Goal: Task Accomplishment & Management: Use online tool/utility

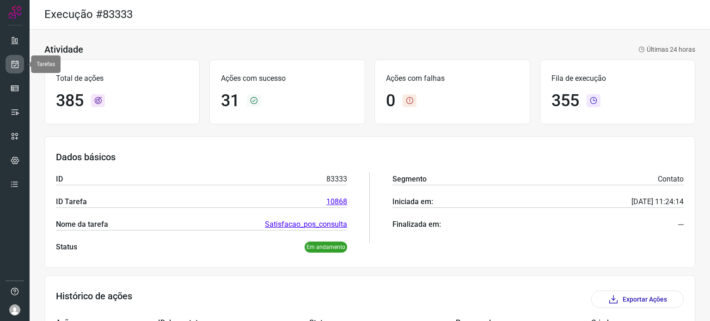
click at [12, 62] on icon at bounding box center [15, 64] width 10 height 9
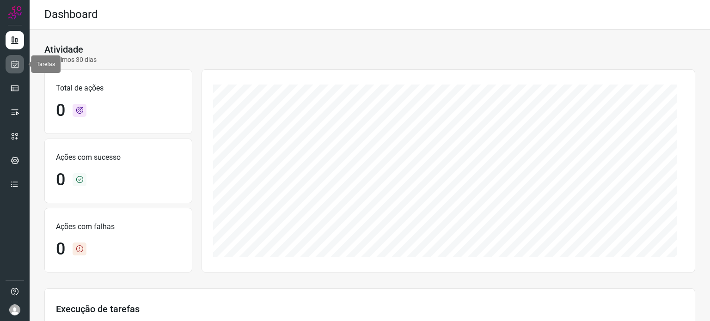
click at [16, 55] on link at bounding box center [15, 64] width 18 height 18
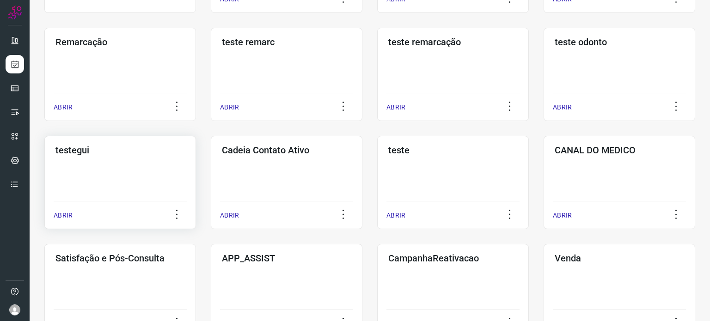
scroll to position [185, 0]
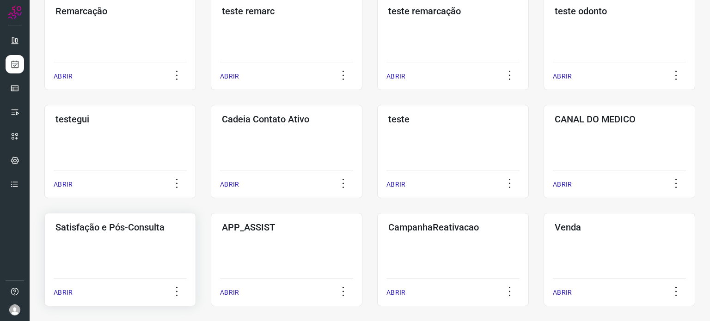
click at [141, 236] on div "Satisfação e Pós-Consulta ABRIR" at bounding box center [120, 259] width 152 height 93
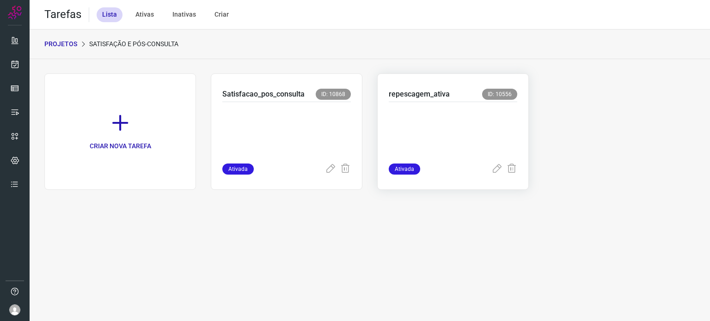
click at [444, 139] on p at bounding box center [453, 131] width 128 height 46
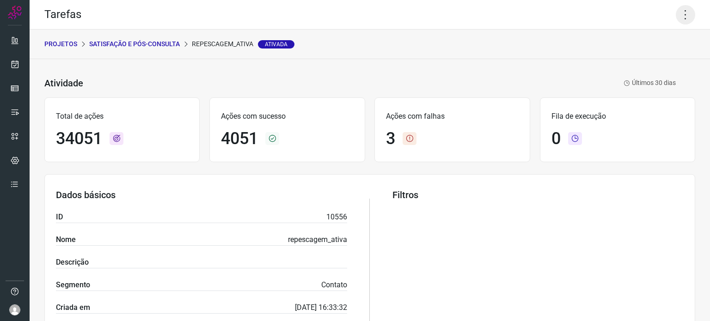
click at [678, 14] on icon at bounding box center [684, 14] width 19 height 19
click at [634, 62] on li "Executar" at bounding box center [645, 60] width 84 height 15
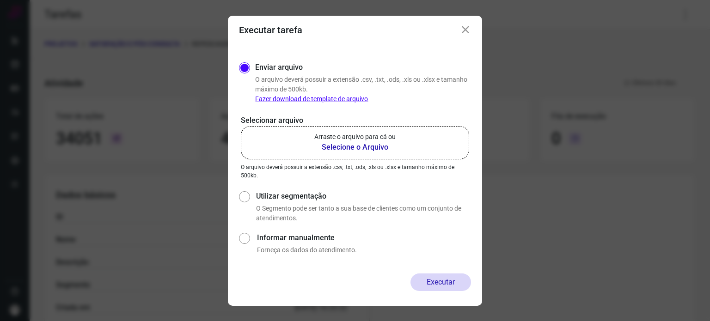
click at [380, 136] on p "Arraste o arquivo para cá ou" at bounding box center [354, 137] width 81 height 10
click at [0, 0] on input "Arraste o arquivo para cá ou Selecione o Arquivo" at bounding box center [0, 0] width 0 height 0
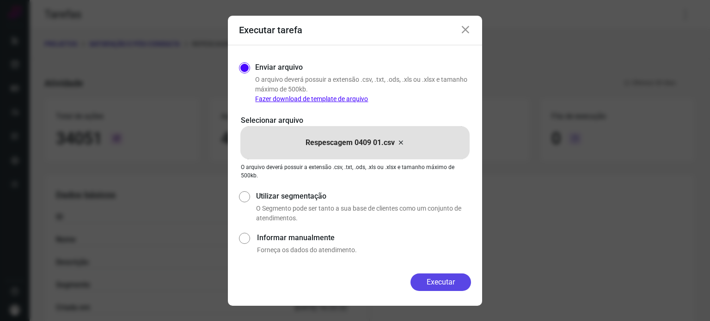
click at [455, 282] on button "Executar" at bounding box center [440, 282] width 61 height 18
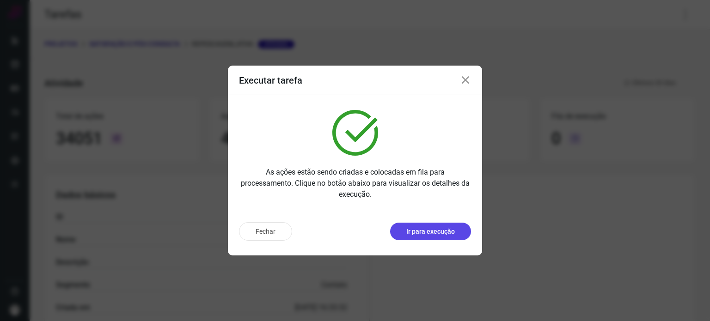
click at [444, 231] on p "Ir para execução" at bounding box center [430, 232] width 49 height 10
